Goal: Obtain resource: Download file/media

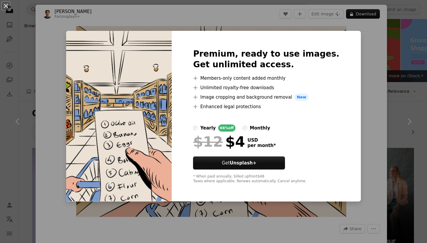
scroll to position [429, 0]
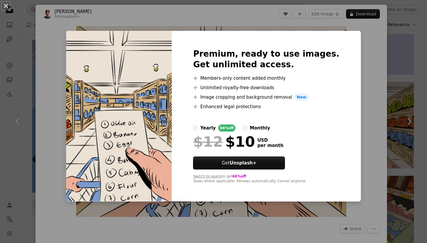
click at [378, 84] on div "An X shape Premium, ready to use images. Get unlimited access. A plus sign Memb…" at bounding box center [213, 121] width 427 height 243
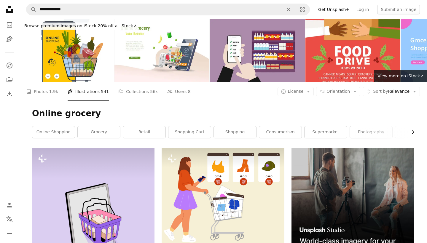
click at [415, 131] on icon "Chevron right" at bounding box center [413, 132] width 6 height 6
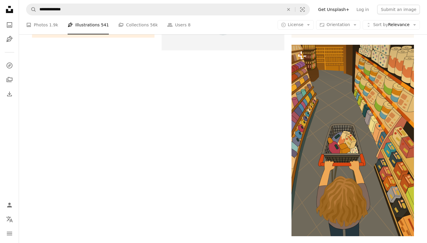
scroll to position [965, 0]
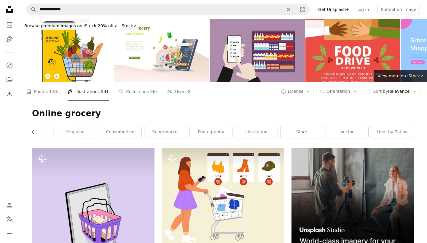
scroll to position [0, 0]
click at [311, 93] on icon "Arrow down" at bounding box center [308, 91] width 5 height 5
click at [299, 138] on span "Free" at bounding box center [312, 139] width 36 height 6
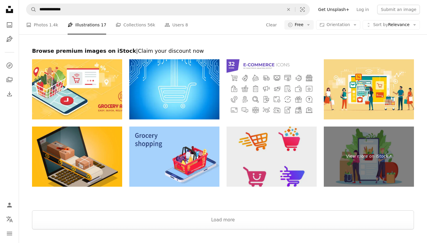
scroll to position [1065, 0]
